Goal: Task Accomplishment & Management: Manage account settings

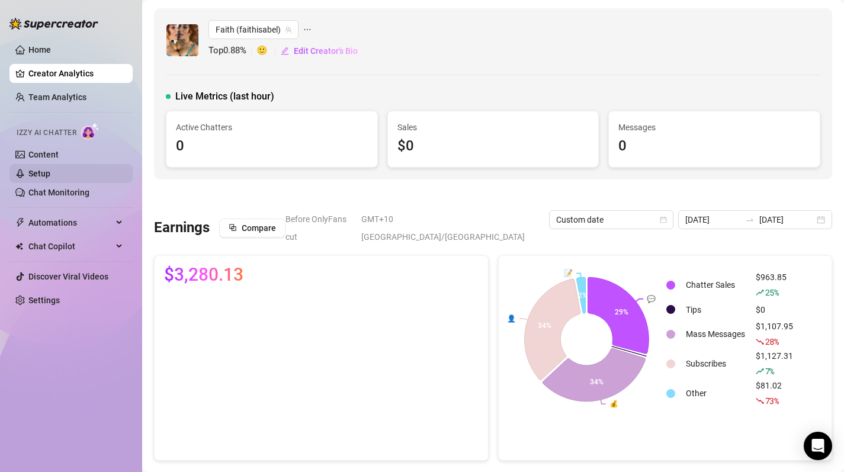
click at [50, 178] on link "Setup" at bounding box center [39, 173] width 22 height 9
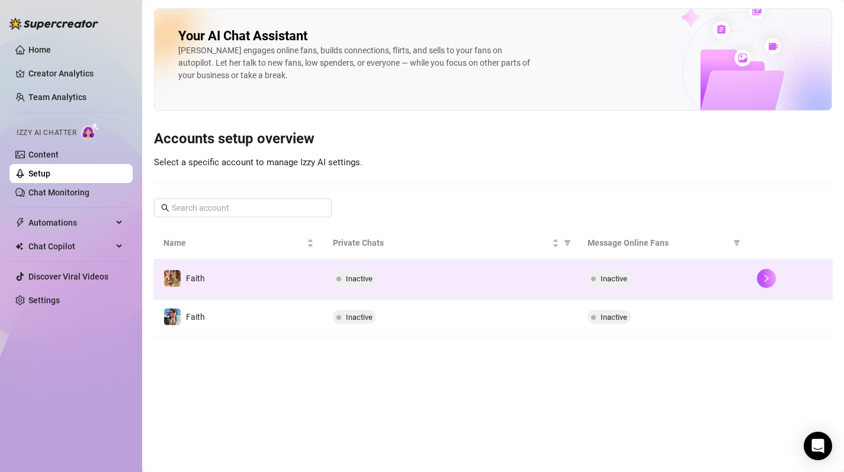
click at [404, 283] on div "Inactive" at bounding box center [450, 278] width 235 height 14
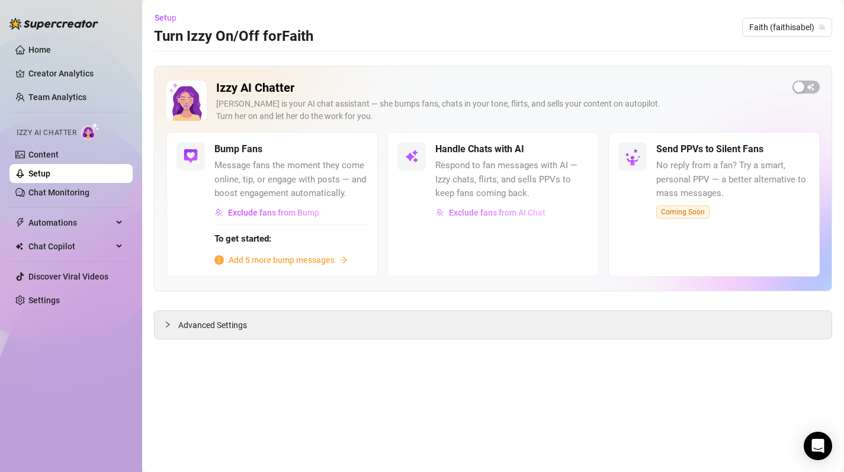
click at [500, 207] on button "Exclude fans from AI Chat" at bounding box center [491, 212] width 111 height 19
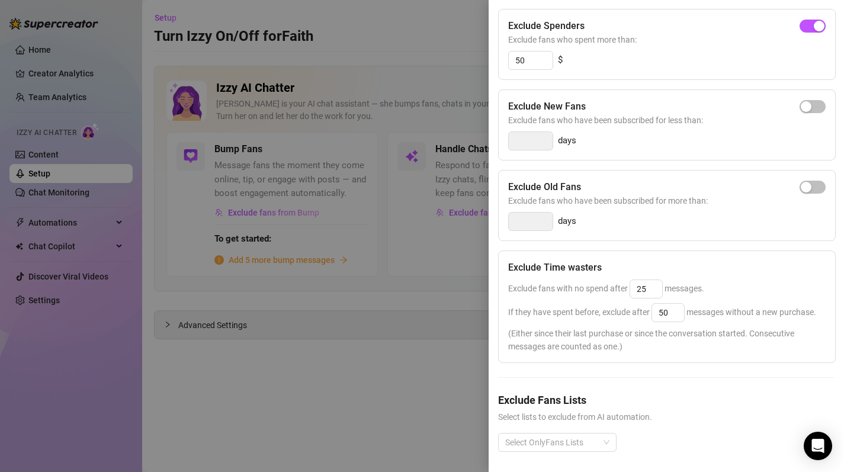
scroll to position [137, 0]
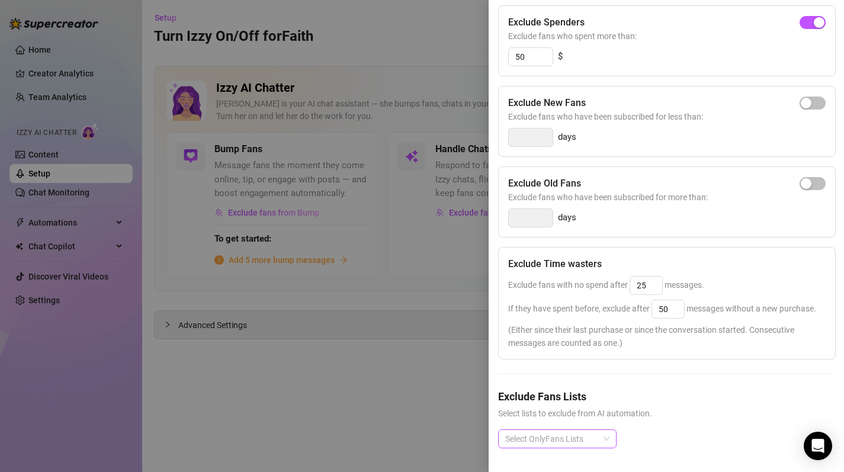
click at [587, 435] on div at bounding box center [551, 439] width 101 height 17
click at [670, 400] on h5 "Exclude Fans Lists" at bounding box center [666, 397] width 337 height 16
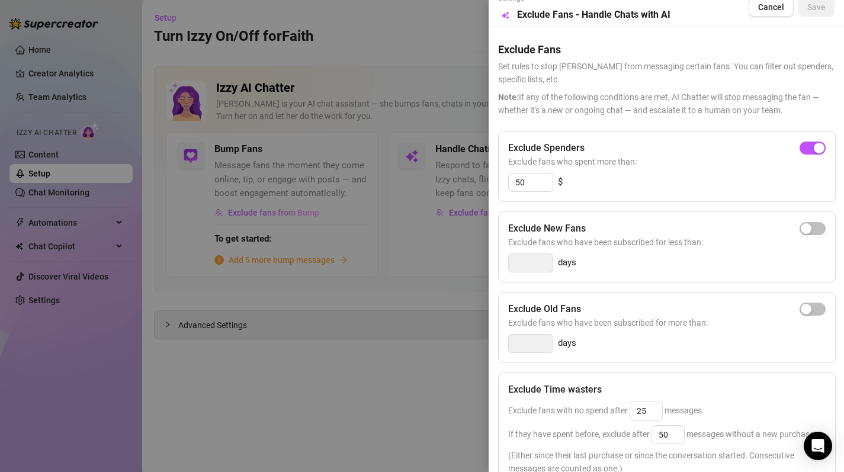
scroll to position [0, 0]
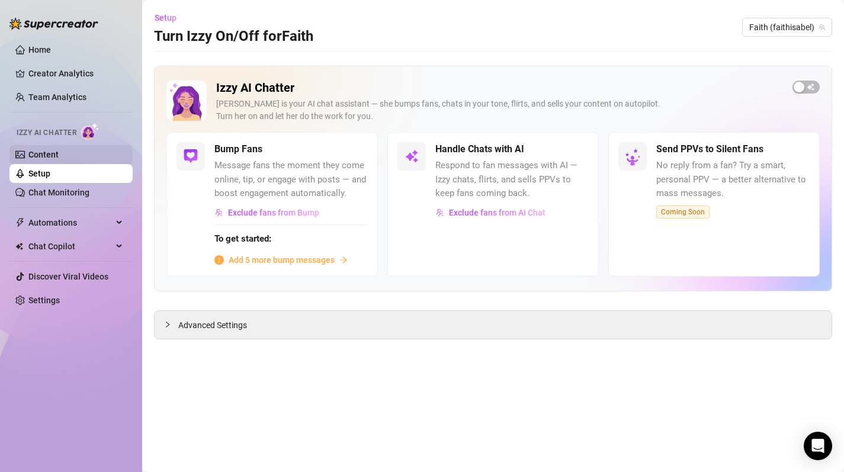
click at [58, 159] on link "Content" at bounding box center [43, 154] width 30 height 9
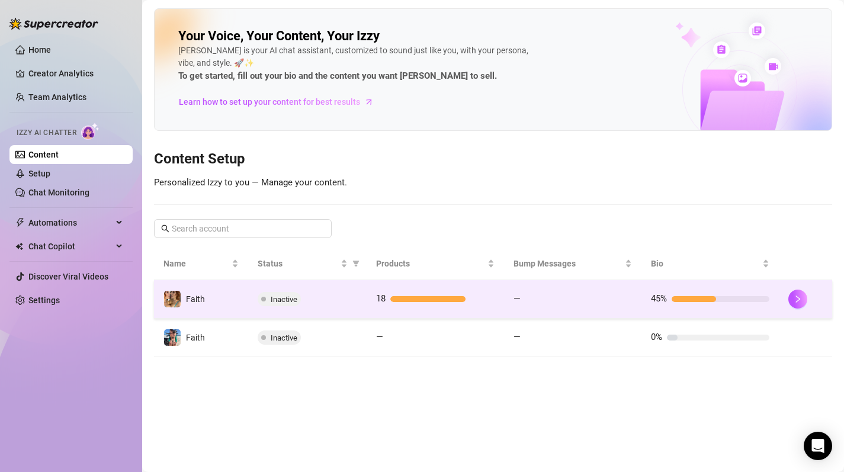
click at [351, 294] on div "Inactive" at bounding box center [308, 299] width 100 height 14
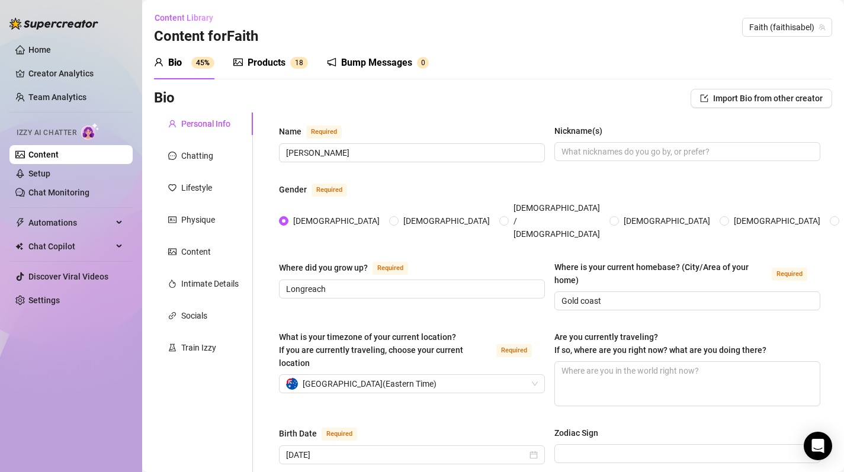
click at [375, 60] on div "Bump Messages" at bounding box center [376, 63] width 71 height 14
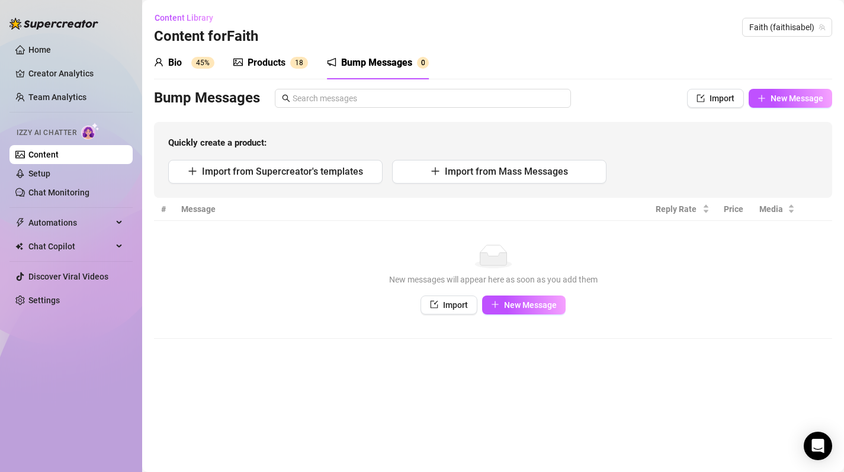
click at [271, 59] on div "Products" at bounding box center [267, 63] width 38 height 14
